Goal: Check status: Check status

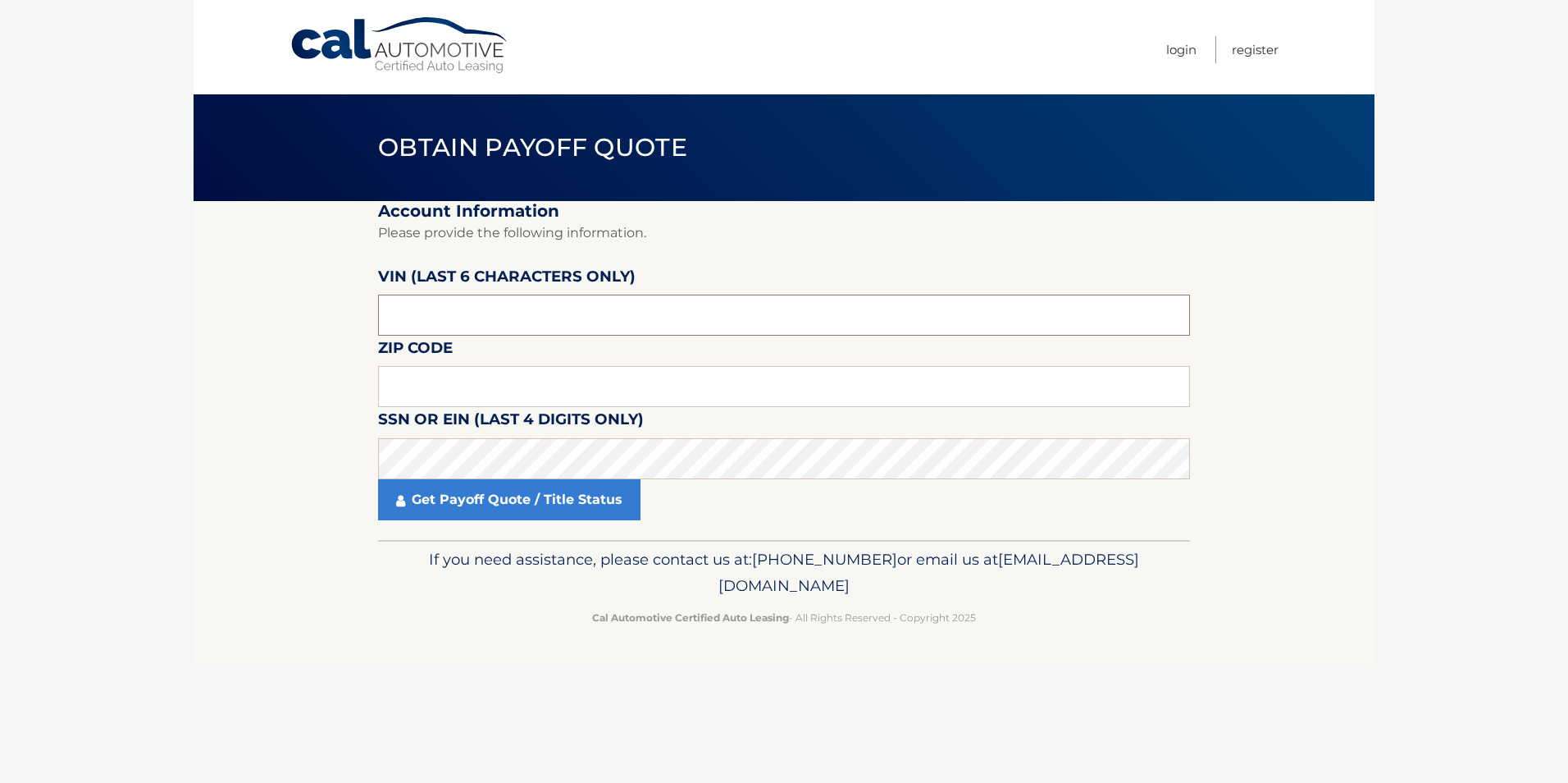
click at [547, 304] on input "text" at bounding box center [784, 314] width 812 height 41
type input "709121"
type input "07920"
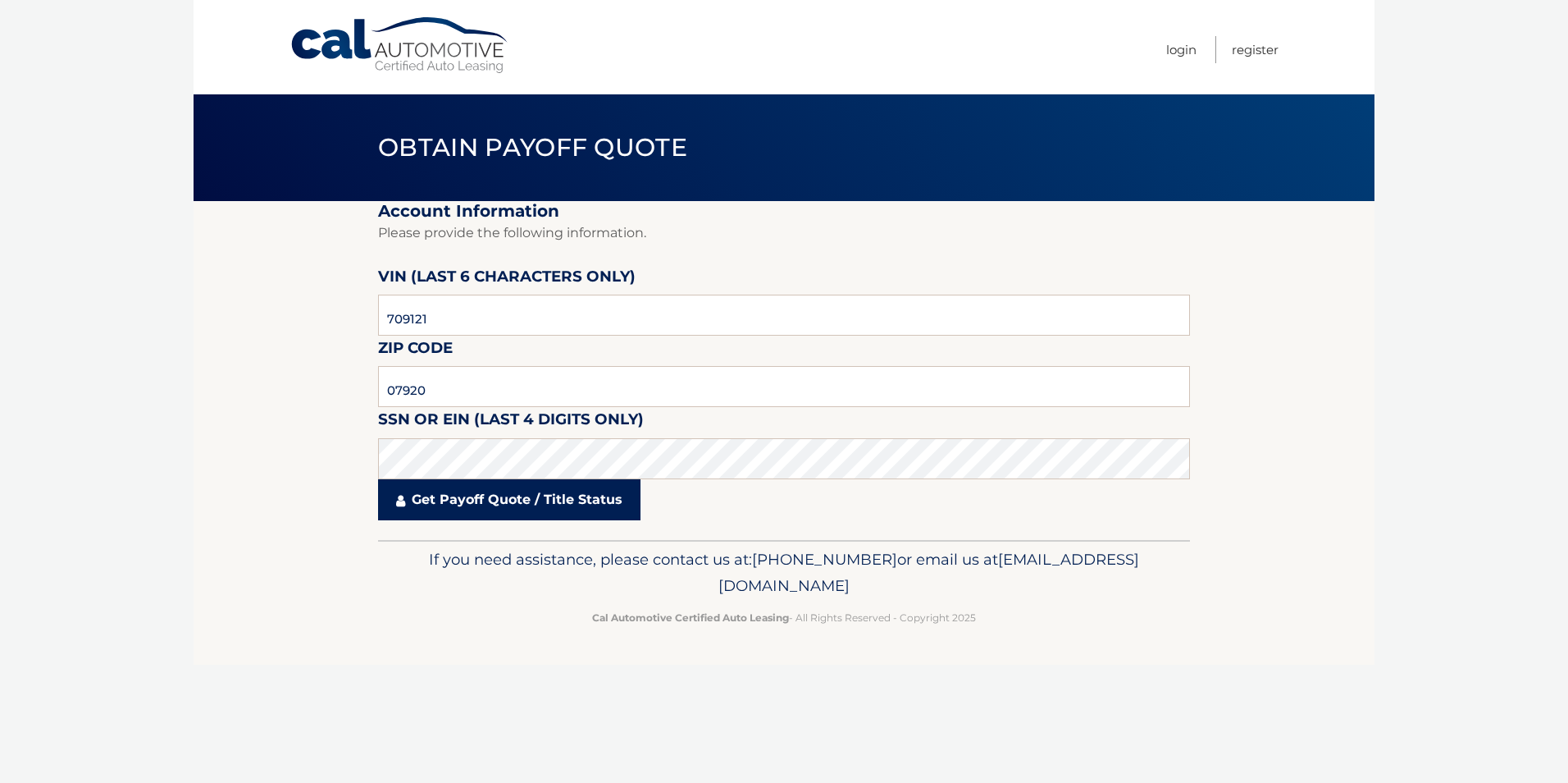
click at [552, 498] on link "Get Payoff Quote / Title Status" at bounding box center [509, 500] width 263 height 41
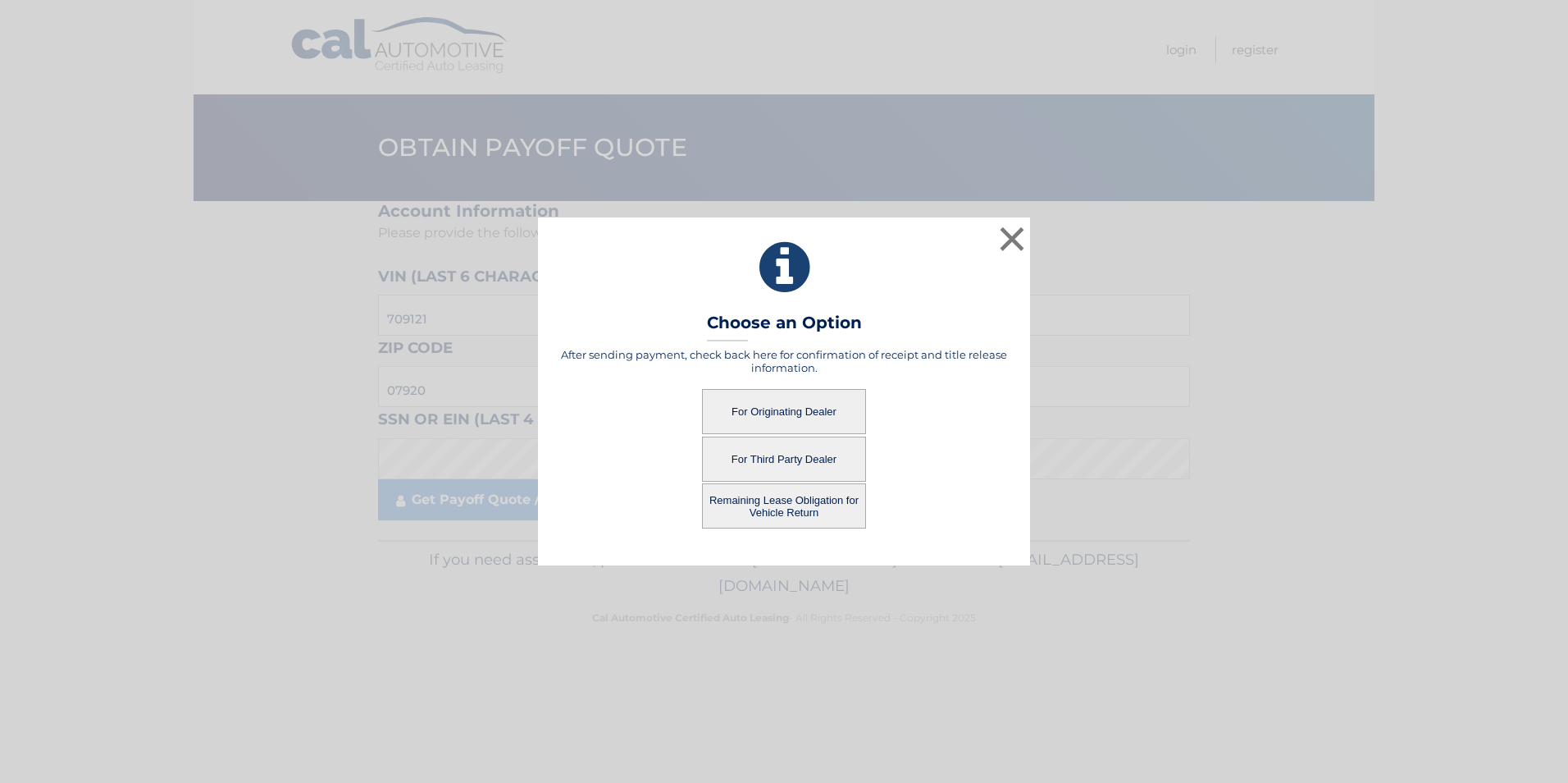
click at [781, 420] on button "For Originating Dealer" at bounding box center [784, 411] width 164 height 45
click at [758, 413] on button "For Originating Dealer" at bounding box center [784, 411] width 164 height 45
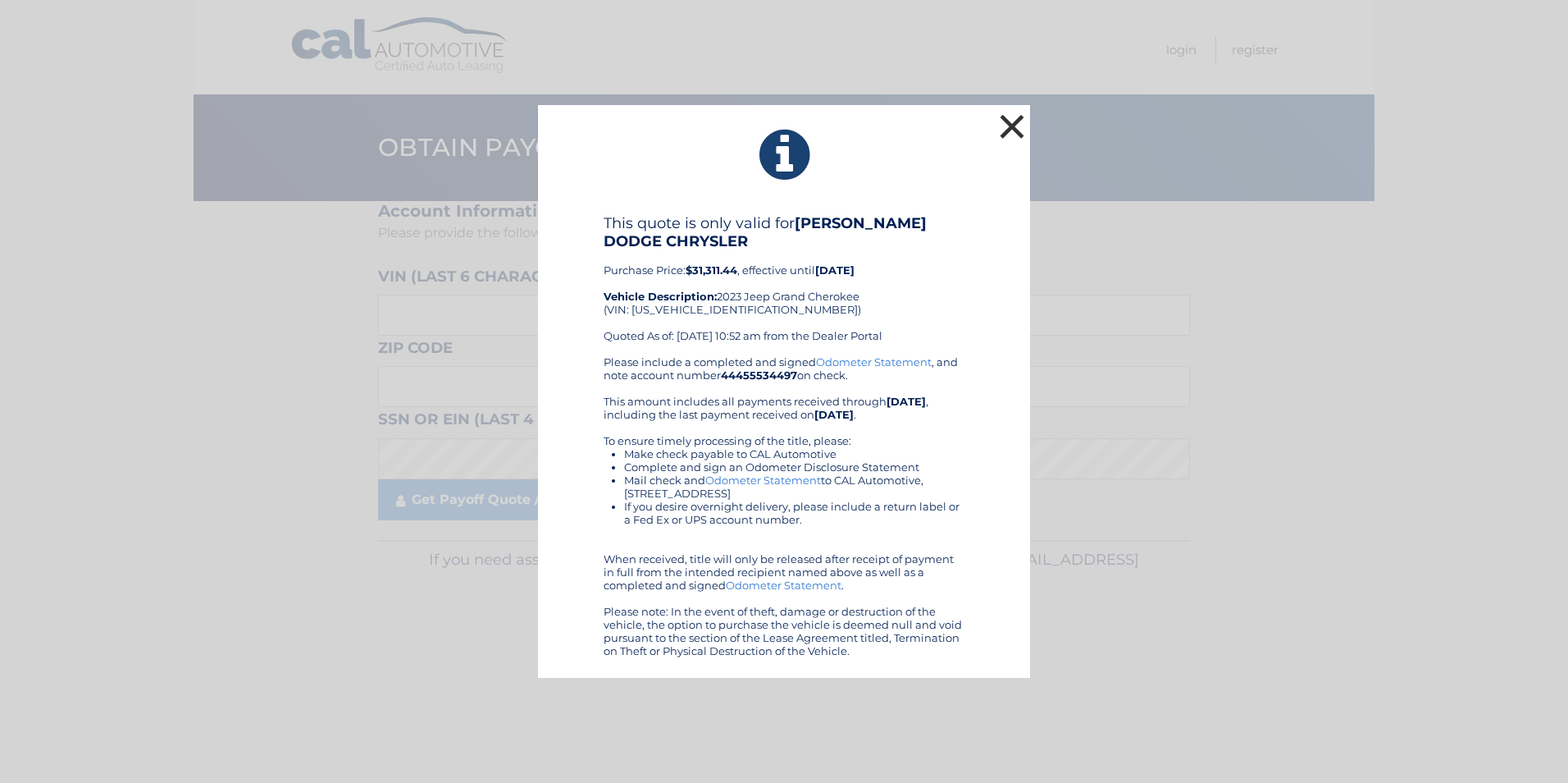
click at [1008, 138] on button "×" at bounding box center [1012, 126] width 33 height 33
